Goal: Find specific page/section: Find specific page/section

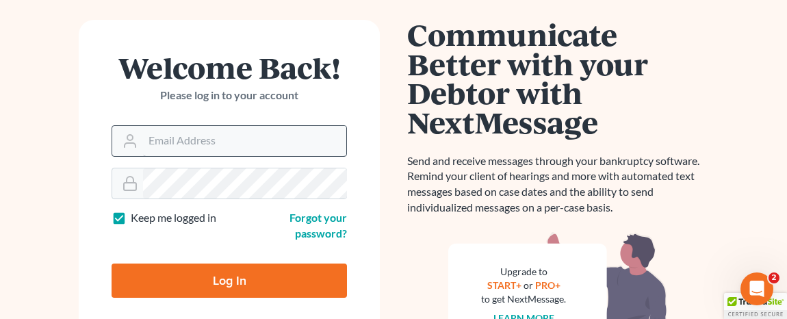
scroll to position [68, 0]
click at [256, 136] on input "[EMAIL_ADDRESS][DOMAIN_NAME]" at bounding box center [244, 141] width 203 height 30
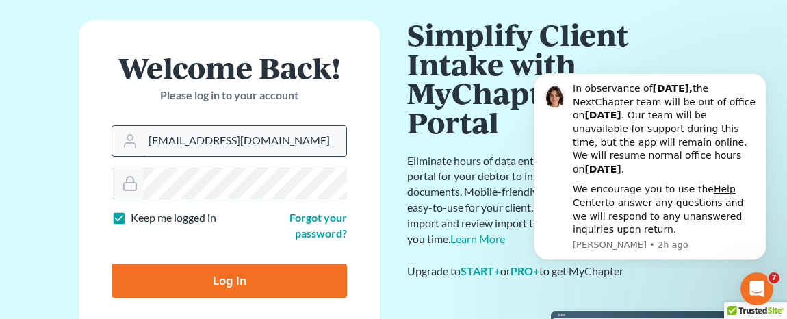
scroll to position [0, 0]
type input "[EMAIL_ADDRESS][DOMAIN_NAME]"
click at [235, 275] on input "Log In" at bounding box center [230, 281] width 236 height 34
type input "Thinking..."
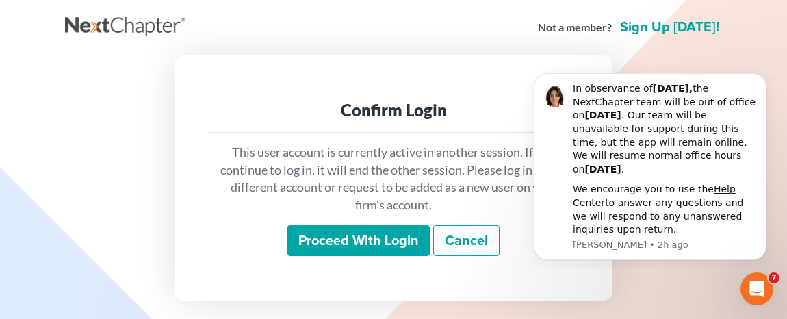
click at [547, 286] on div "Confirm Login This user account is currently active in another session. If you …" at bounding box center [394, 177] width 438 height 245
click at [759, 76] on icon "Dismiss notification" at bounding box center [763, 78] width 8 height 8
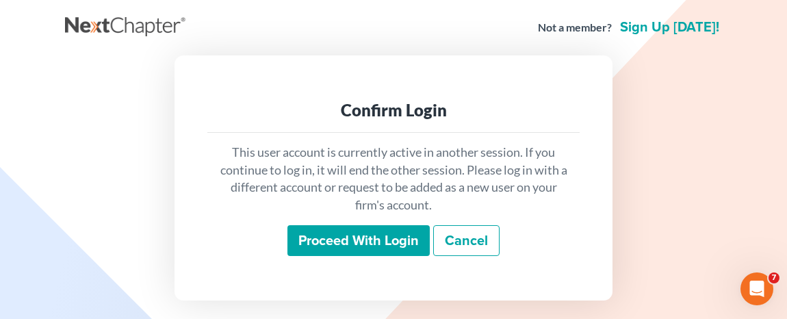
click at [386, 236] on input "Proceed with login" at bounding box center [359, 240] width 142 height 31
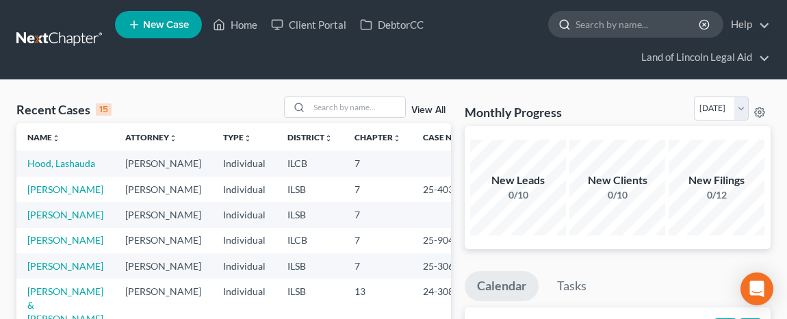
click at [585, 21] on input "search" at bounding box center [638, 24] width 125 height 25
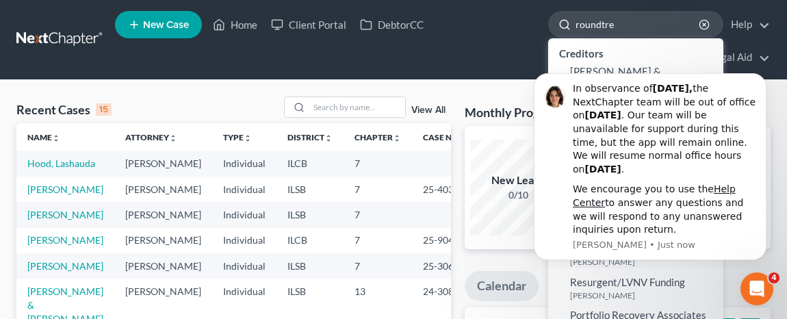
type input "roundtree"
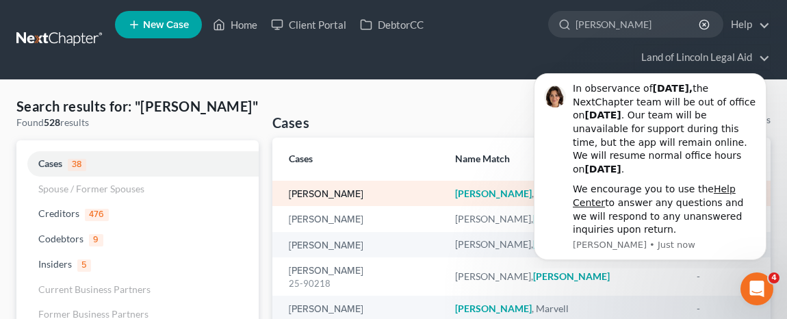
click at [297, 191] on link "Roundtree, Tonya" at bounding box center [326, 195] width 75 height 10
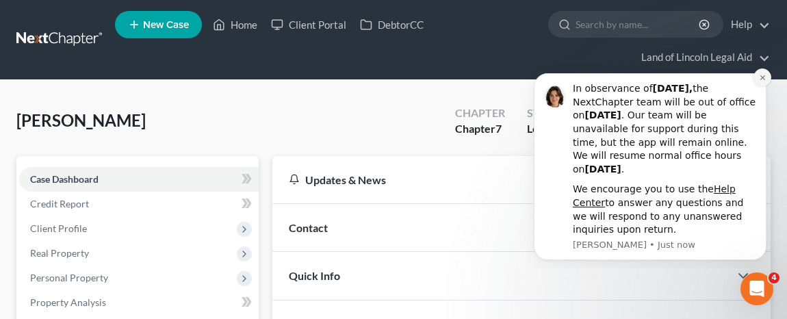
click at [760, 75] on icon "Dismiss notification" at bounding box center [763, 78] width 8 height 8
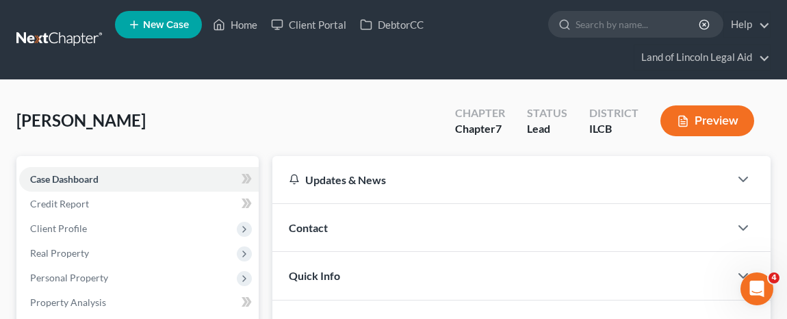
click at [709, 115] on button "Preview" at bounding box center [708, 120] width 94 height 31
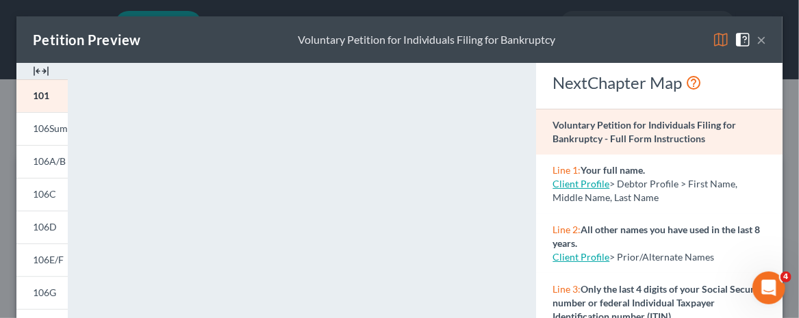
click at [757, 38] on button "×" at bounding box center [762, 39] width 10 height 16
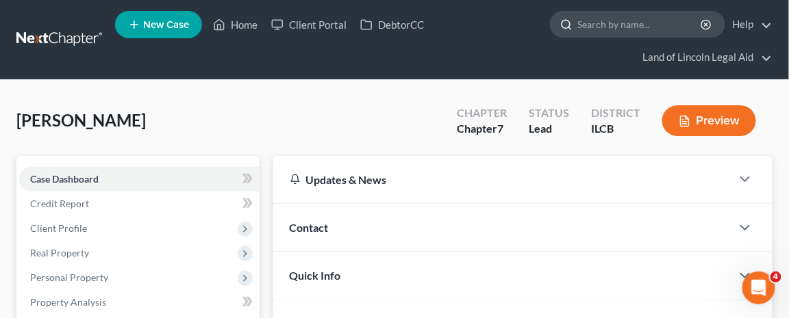
click at [594, 25] on input "search" at bounding box center [639, 24] width 125 height 25
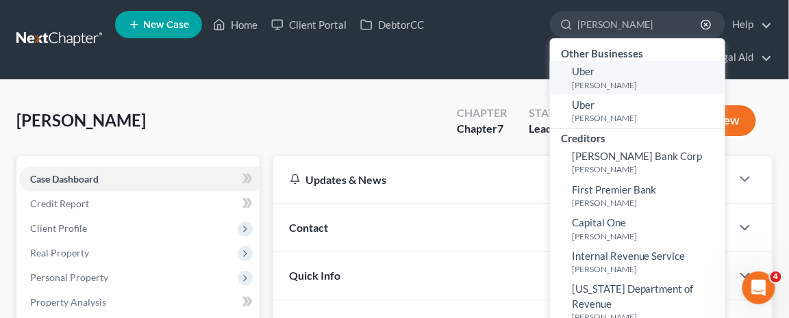
type input "helfrich"
click at [582, 82] on small "Helfrich, Peter" at bounding box center [647, 85] width 150 height 12
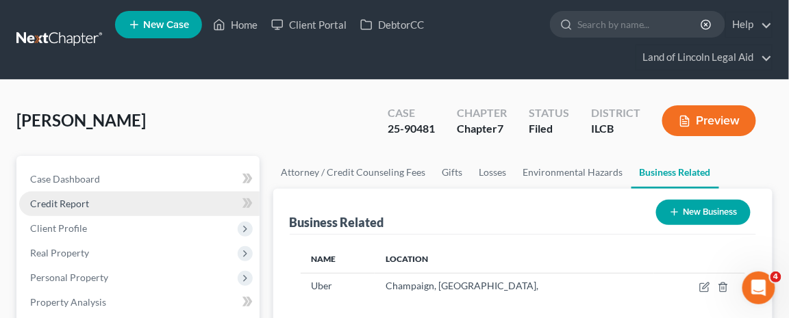
click at [72, 198] on span "Credit Report" at bounding box center [59, 204] width 59 height 12
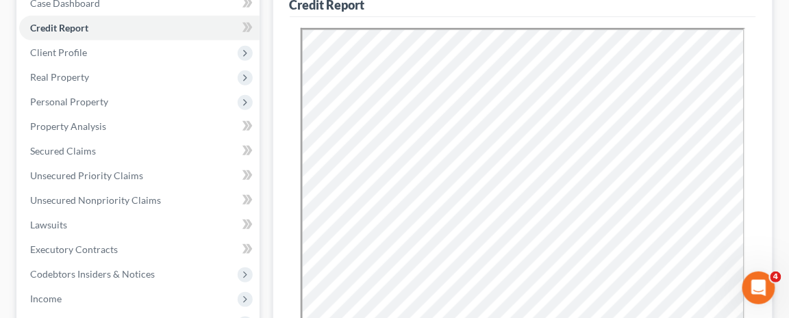
scroll to position [205, 0]
